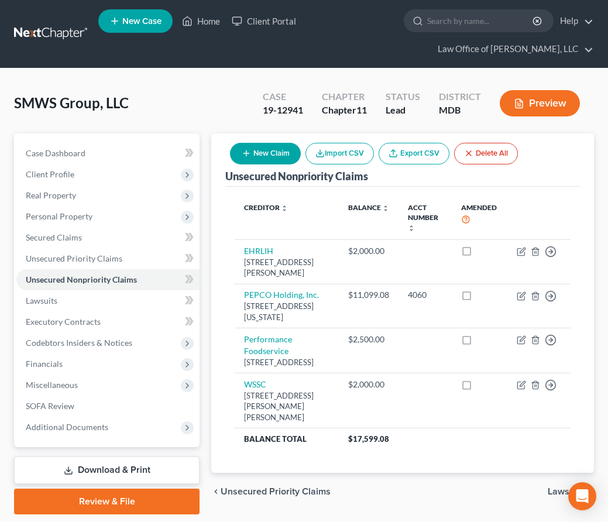
click at [37, 31] on link at bounding box center [51, 33] width 75 height 21
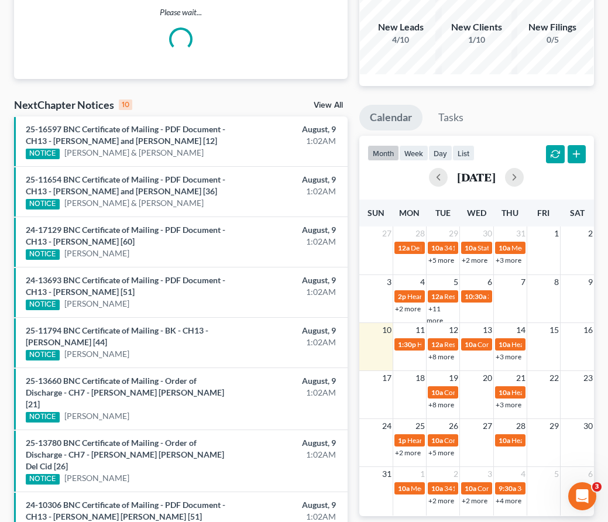
scroll to position [158, 0]
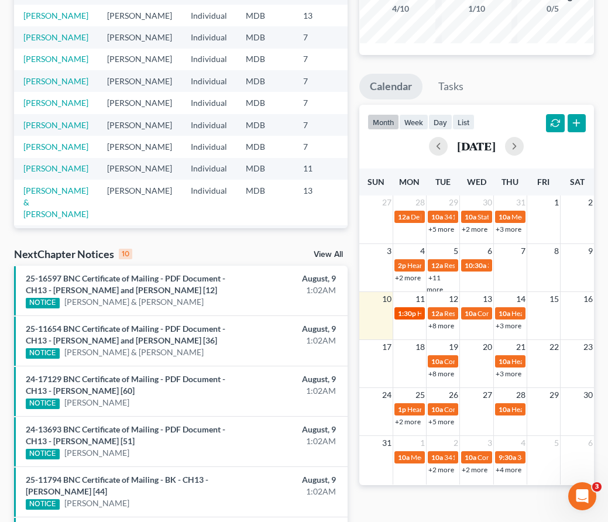
click at [414, 313] on span "1:30p" at bounding box center [407, 313] width 18 height 9
